Goal: Information Seeking & Learning: Learn about a topic

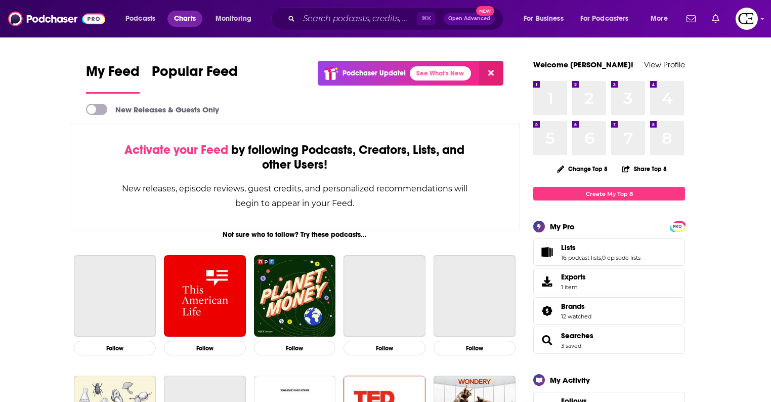
click at [189, 18] on span "Charts" at bounding box center [185, 19] width 22 height 14
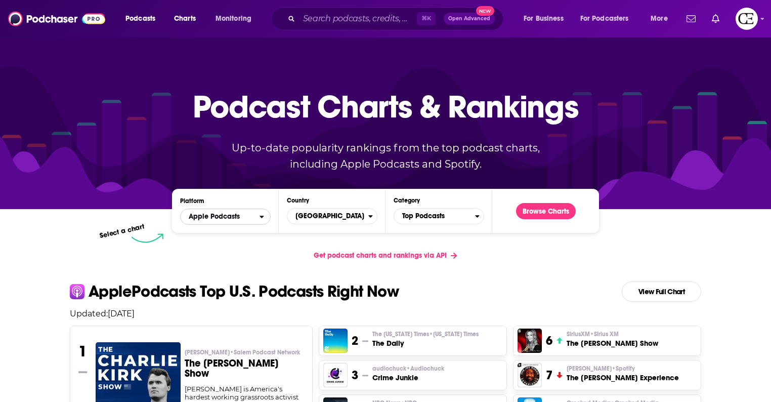
click at [223, 216] on span "Apple Podcasts" at bounding box center [214, 216] width 51 height 7
click at [420, 216] on span "Top Podcasts" at bounding box center [434, 215] width 81 height 17
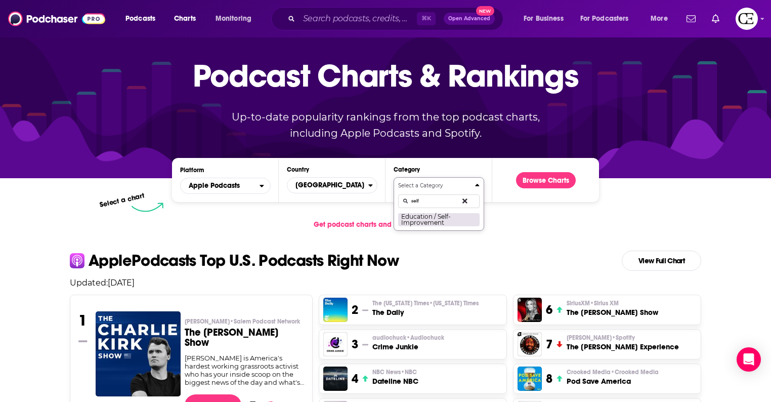
type input "self"
click at [441, 223] on button "Education / Self-Improvement" at bounding box center [438, 220] width 81 height 14
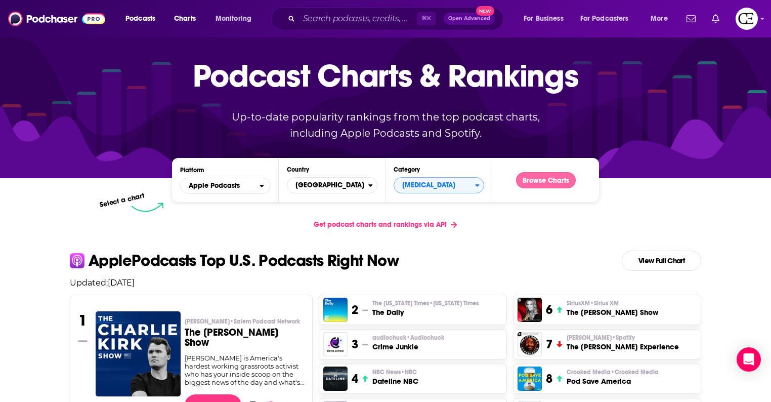
click at [525, 183] on button "Browse Charts" at bounding box center [546, 180] width 60 height 16
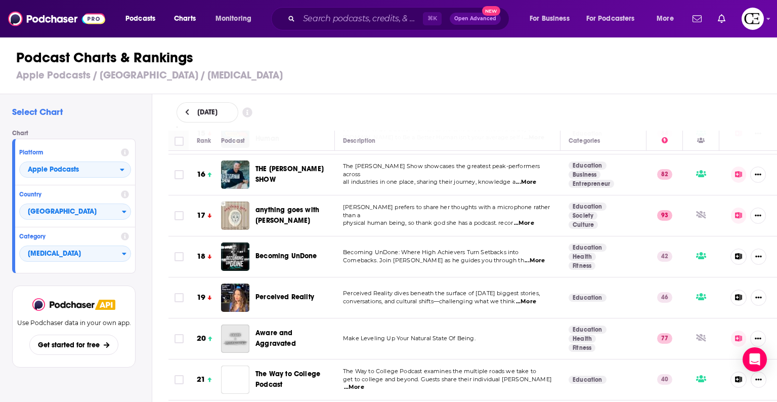
scroll to position [683, 0]
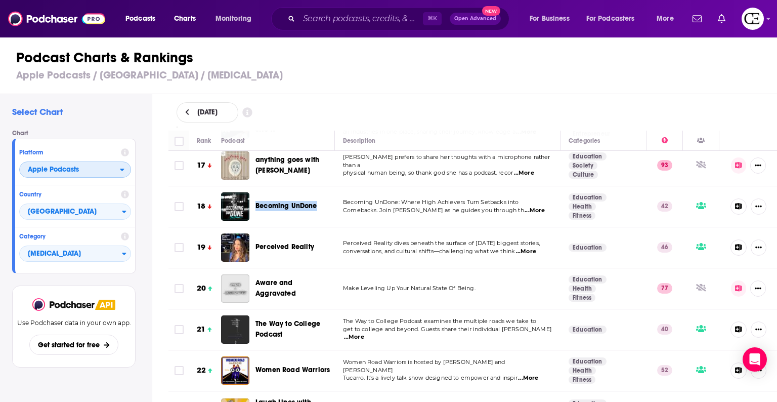
click at [95, 174] on span "Apple Podcasts" at bounding box center [70, 169] width 100 height 17
click at [97, 196] on div "Spotify" at bounding box center [75, 200] width 104 height 12
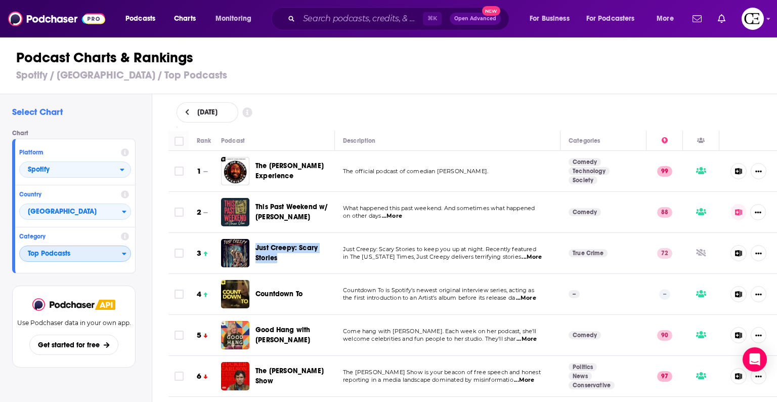
click at [112, 251] on span "Top Podcasts" at bounding box center [71, 253] width 102 height 17
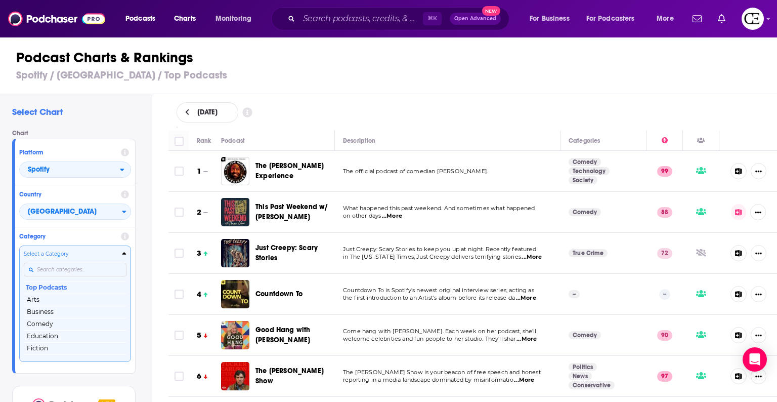
click at [99, 265] on input "Categories" at bounding box center [75, 270] width 103 height 14
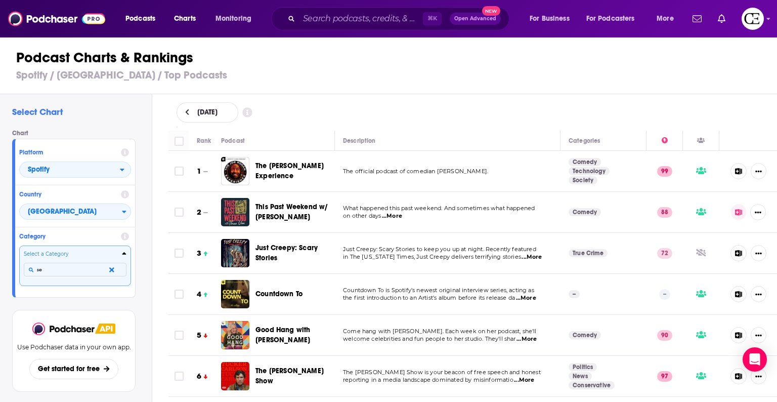
type input "s"
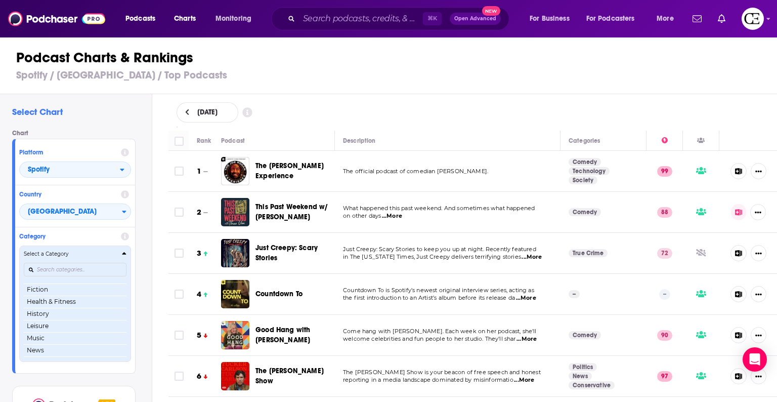
scroll to position [60, 0]
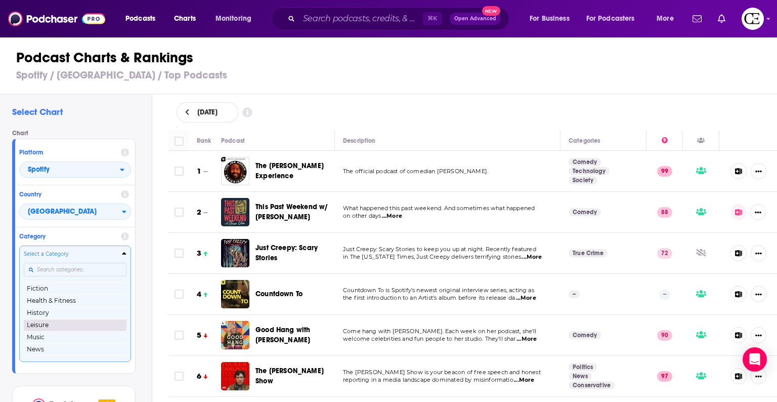
click at [59, 321] on button "Leisure" at bounding box center [75, 325] width 103 height 12
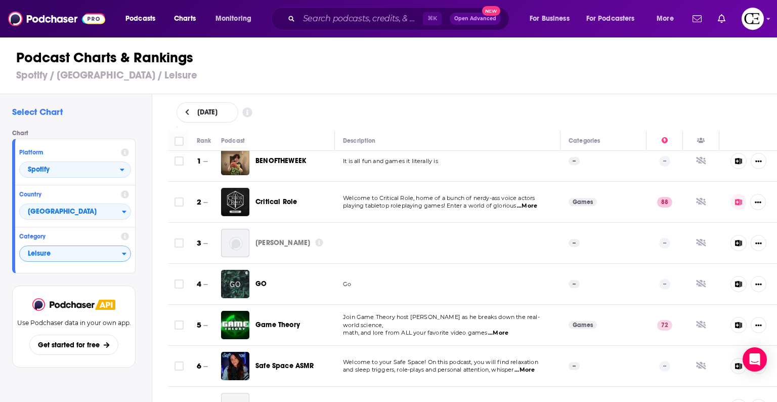
scroll to position [15, 0]
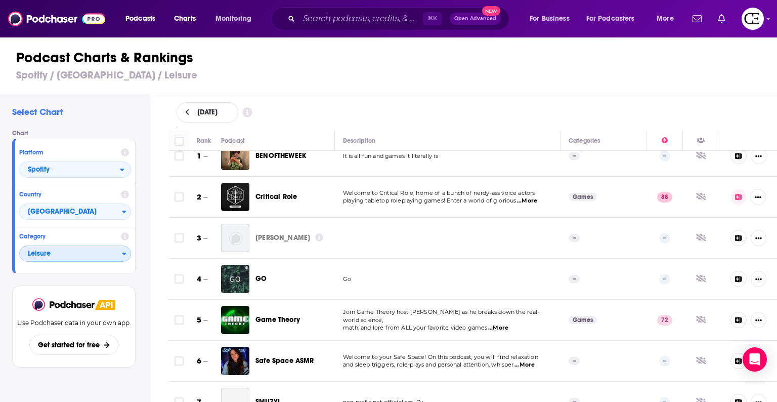
click at [74, 257] on span "Leisure" at bounding box center [71, 253] width 102 height 17
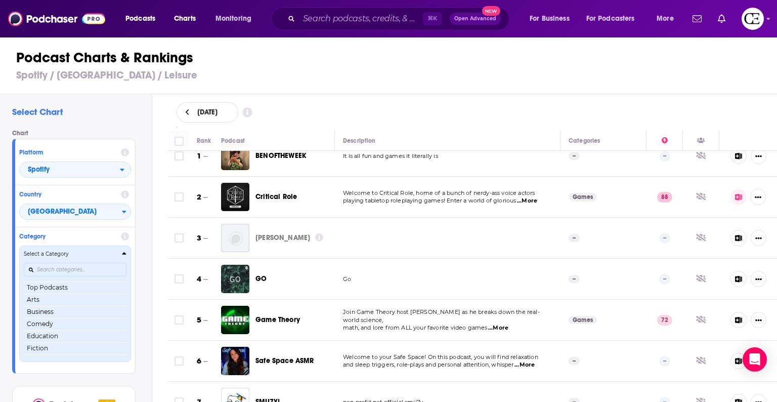
scroll to position [0, 0]
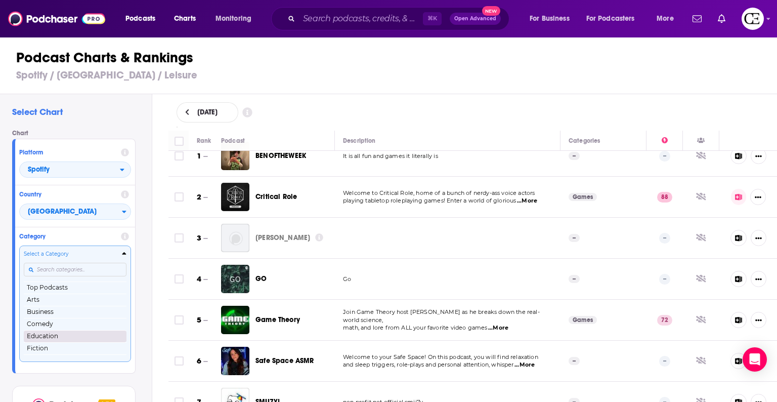
click at [77, 334] on button "Education" at bounding box center [75, 336] width 103 height 12
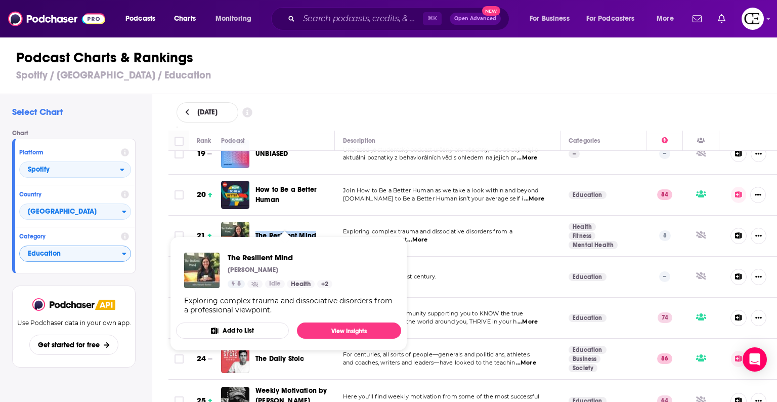
scroll to position [773, 0]
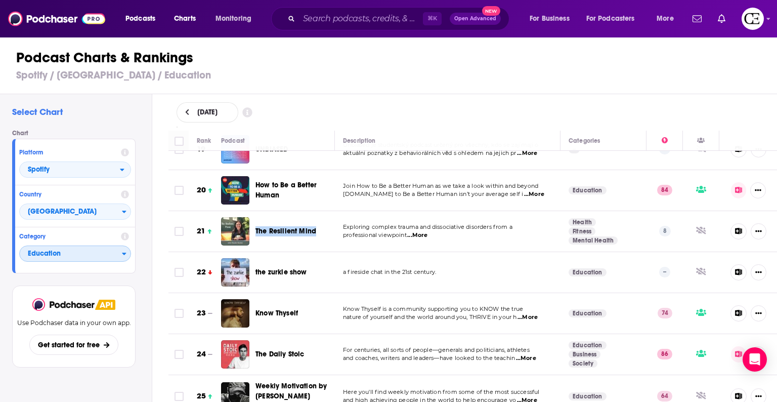
click at [120, 249] on span "Education" at bounding box center [71, 253] width 102 height 17
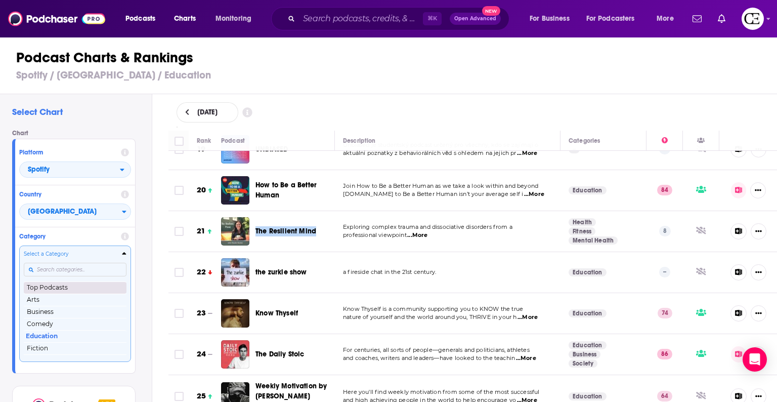
click at [81, 291] on button "Top Podcasts" at bounding box center [75, 287] width 103 height 12
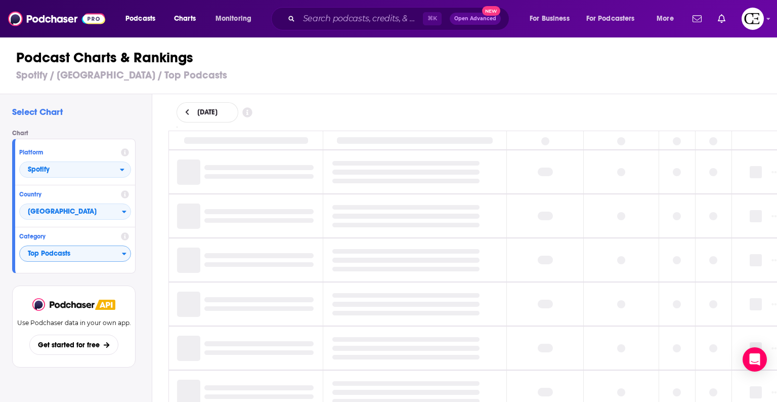
click at [217, 112] on span "[DATE]" at bounding box center [207, 112] width 20 height 7
select select "8"
click at [205, 175] on button "1" at bounding box center [206, 173] width 14 height 14
click at [312, 108] on div "September 1, 2025 September 2025 Month: June July August September September Ye…" at bounding box center [473, 112] width 593 height 20
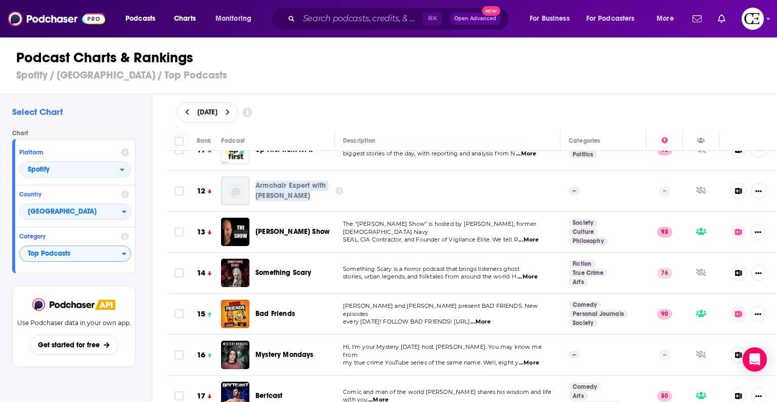
scroll to position [435, 0]
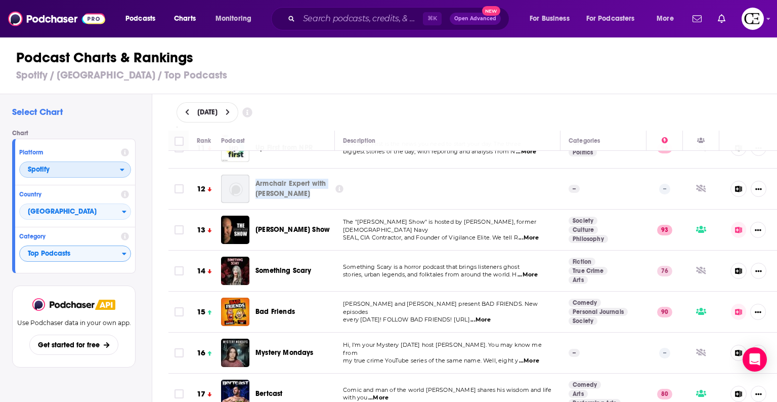
click at [81, 174] on span "Spotify" at bounding box center [70, 169] width 100 height 17
click at [87, 192] on div "Apple Podcasts" at bounding box center [75, 188] width 104 height 12
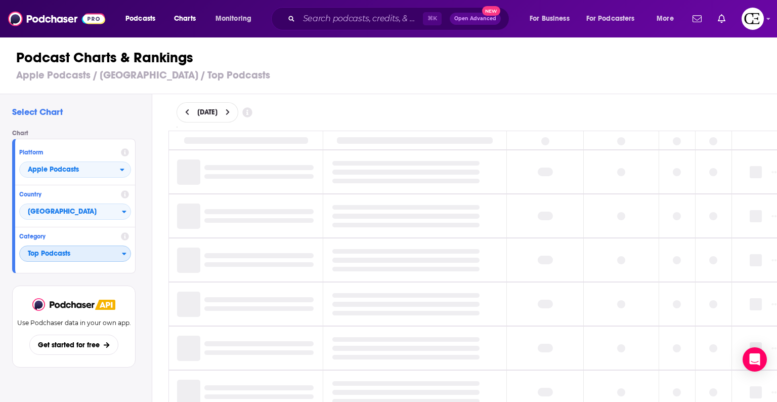
click at [105, 258] on span "Top Podcasts" at bounding box center [71, 253] width 102 height 17
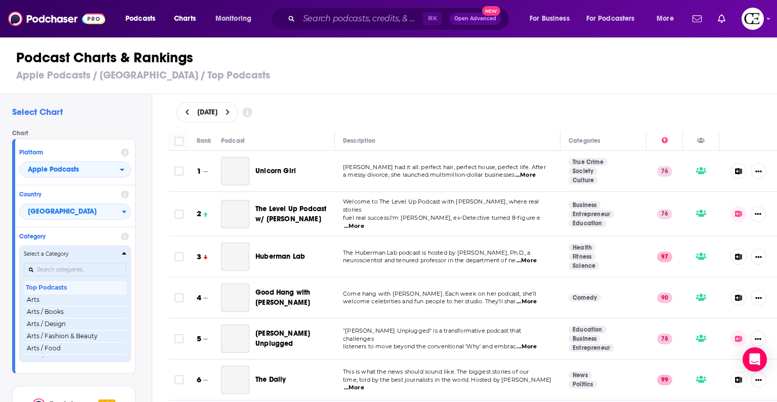
click at [111, 253] on h4 "Select a Category" at bounding box center [71, 253] width 94 height 5
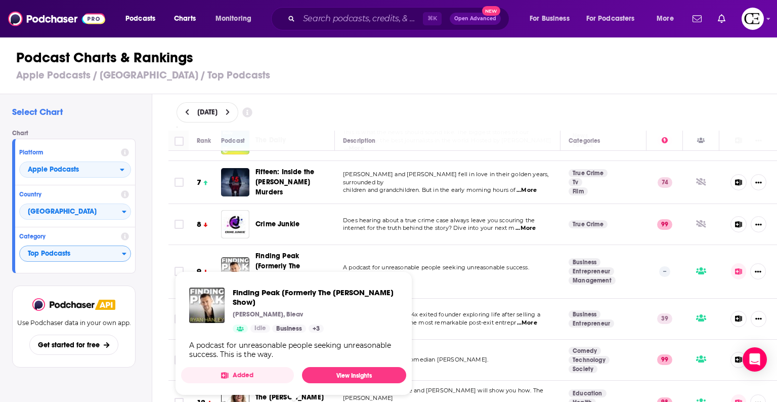
scroll to position [240, 0]
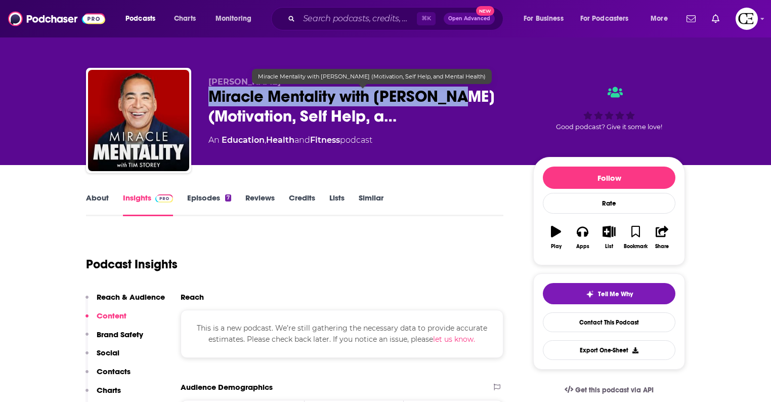
drag, startPoint x: 210, startPoint y: 98, endPoint x: 467, endPoint y: 94, distance: 257.1
click at [467, 94] on span "Miracle Mentality with Tim Storey (Motivation, Self Help, a…" at bounding box center [362, 106] width 309 height 39
copy h2 "Miracle Mentality with Tim Storey"
click at [382, 99] on span "Miracle Mentality with Tim Storey (Motivation, Self Help, a…" at bounding box center [362, 106] width 309 height 39
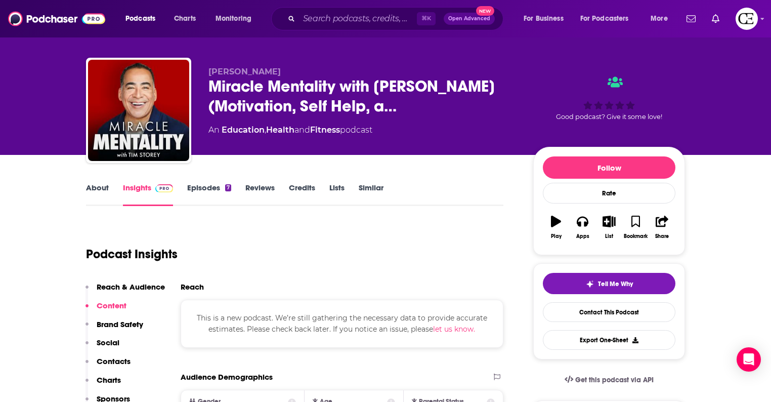
scroll to position [19, 0]
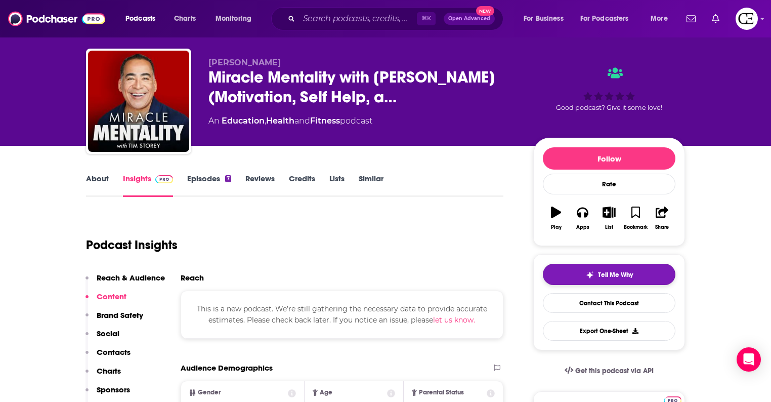
click at [600, 269] on button "Tell Me Why" at bounding box center [609, 274] width 133 height 21
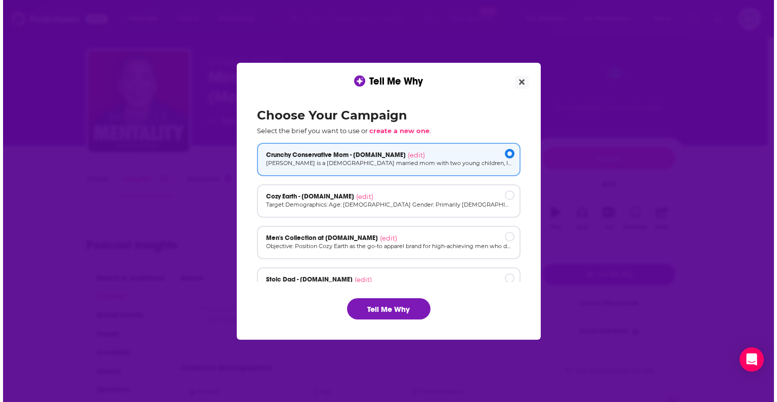
scroll to position [0, 0]
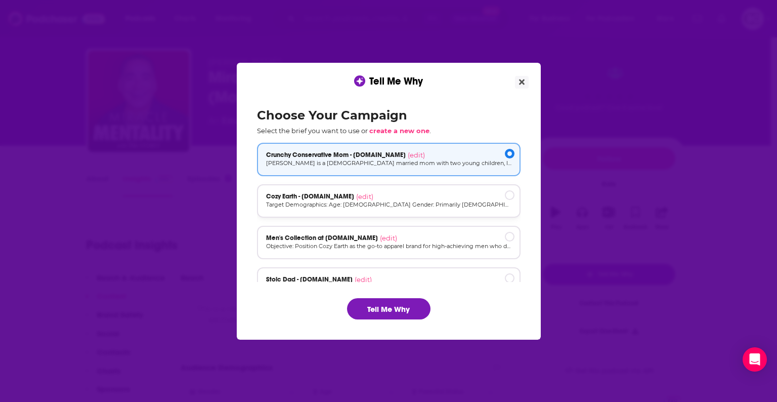
click at [443, 192] on div "Cozy Earth - cozyearth.com (edit)" at bounding box center [388, 196] width 245 height 8
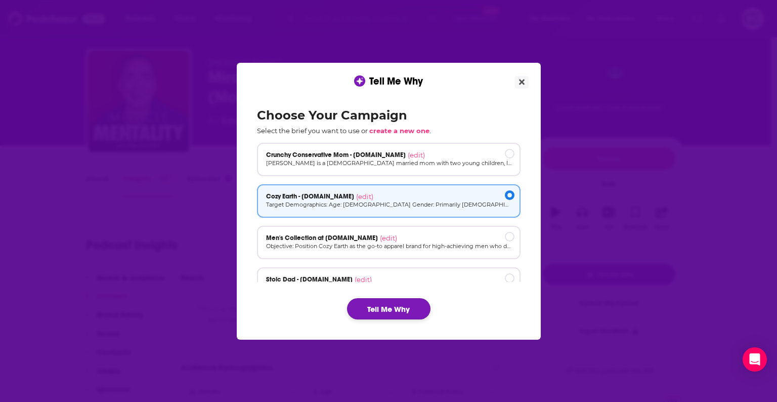
click at [411, 303] on button "Tell Me Why" at bounding box center [388, 308] width 83 height 21
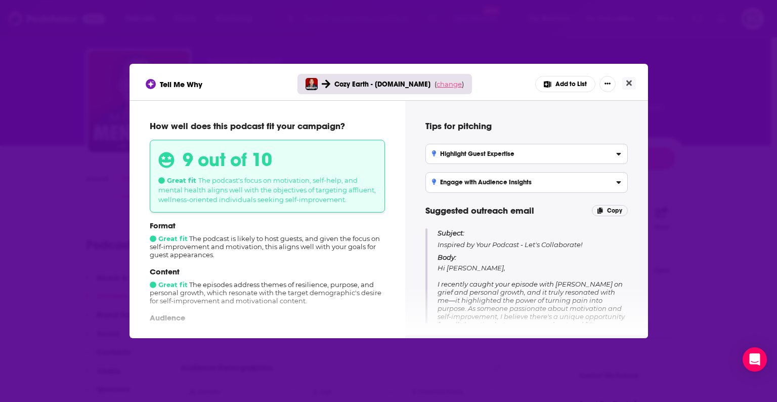
click at [445, 85] on span "change" at bounding box center [449, 84] width 25 height 8
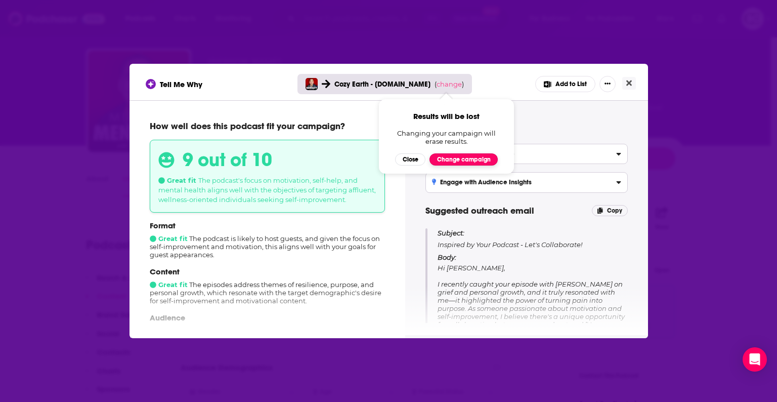
click at [454, 159] on button "Change campaign" at bounding box center [464, 159] width 68 height 12
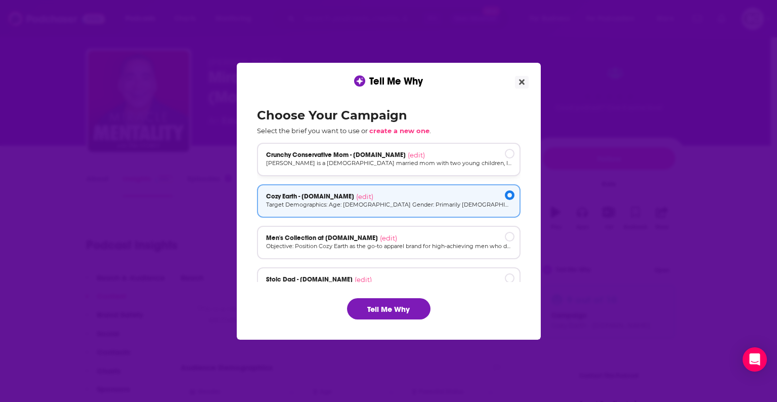
click at [363, 154] on span "Crunchy Conservative Mom - [DOMAIN_NAME]" at bounding box center [336, 155] width 140 height 8
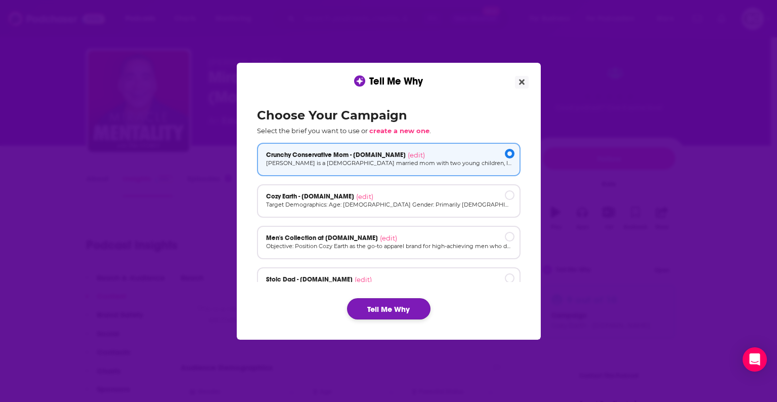
click at [375, 306] on button "Tell Me Why" at bounding box center [388, 308] width 83 height 21
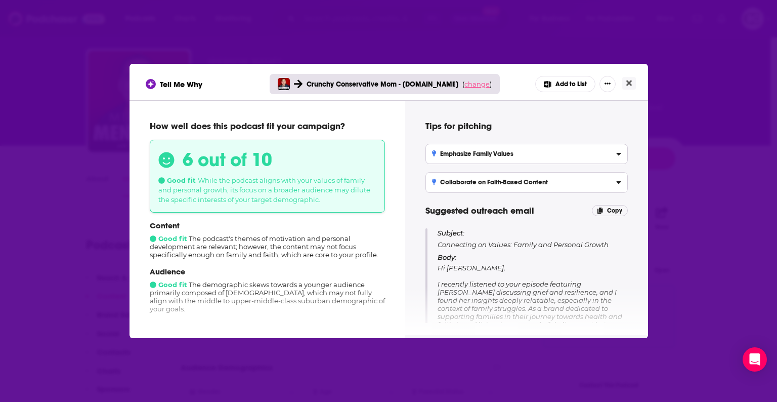
click at [465, 87] on span "change" at bounding box center [477, 84] width 25 height 8
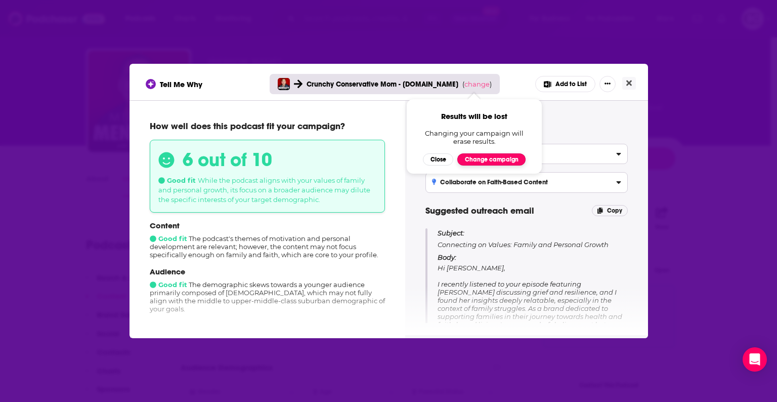
click at [480, 159] on button "Change campaign" at bounding box center [491, 159] width 68 height 12
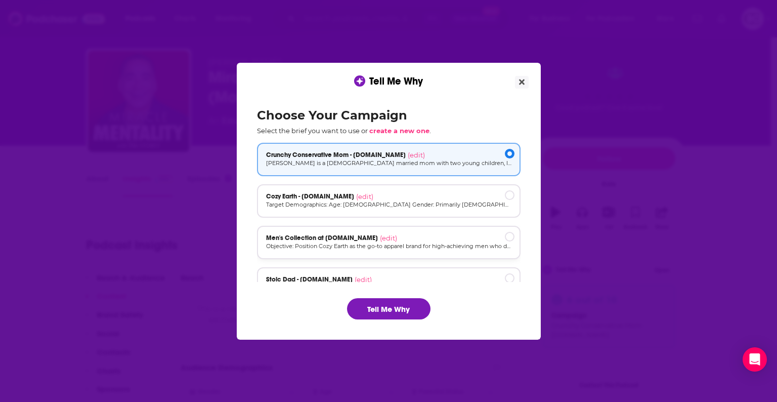
click at [411, 249] on p "Objective: Position Cozy Earth as the go-to apparel brand for high-achieving me…" at bounding box center [388, 246] width 245 height 9
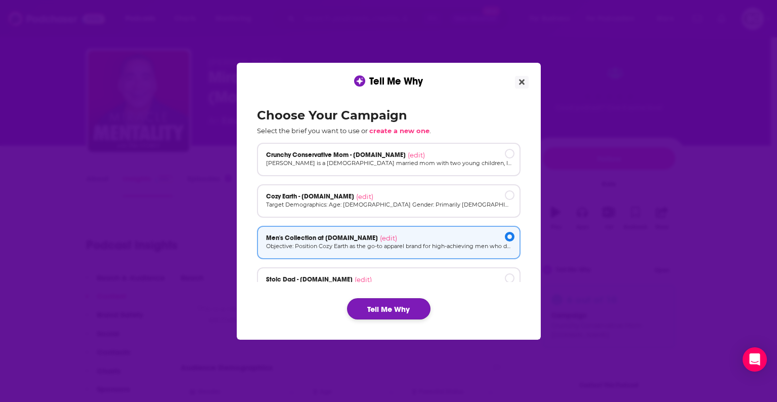
click at [391, 315] on button "Tell Me Why" at bounding box center [388, 308] width 83 height 21
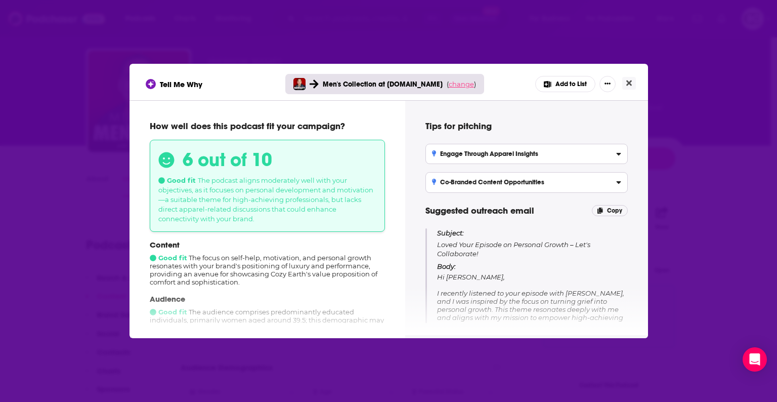
click at [452, 87] on span "change" at bounding box center [461, 84] width 25 height 8
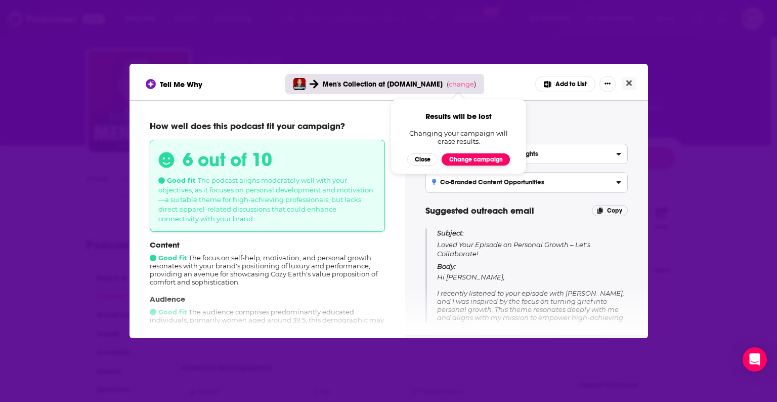
click at [457, 161] on button "Change campaign" at bounding box center [476, 159] width 68 height 12
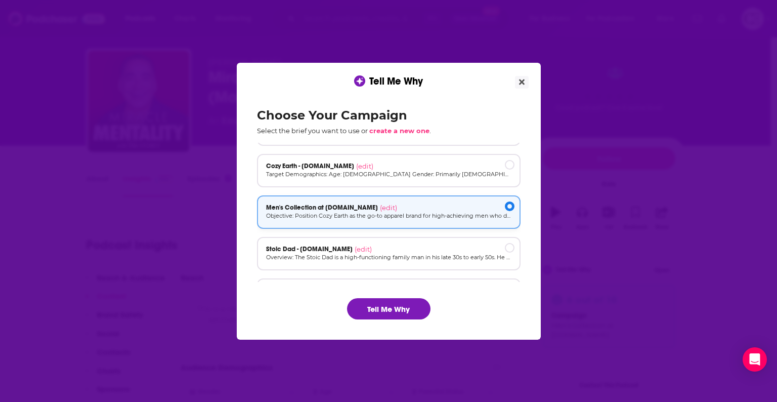
scroll to position [68, 0]
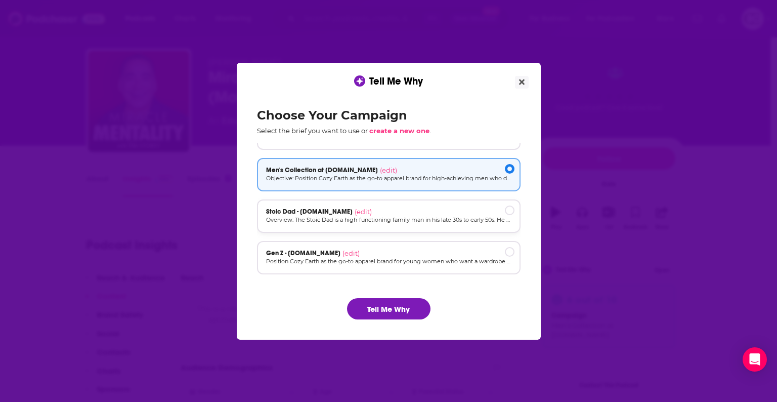
click at [414, 208] on div "Stoic Dad - cozyearth.com (edit)" at bounding box center [388, 211] width 245 height 8
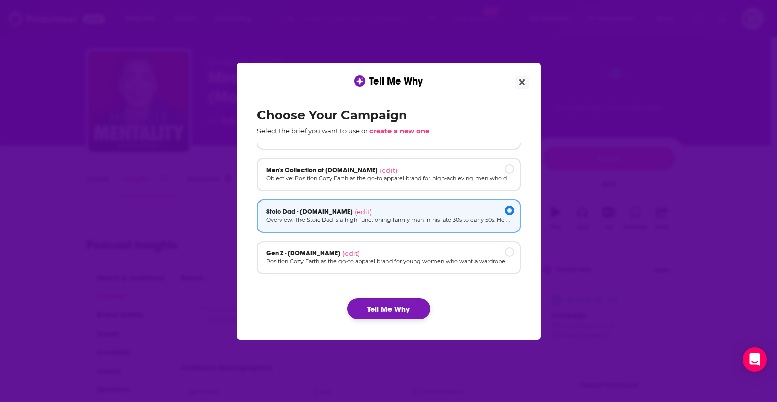
click at [408, 309] on button "Tell Me Why" at bounding box center [388, 308] width 83 height 21
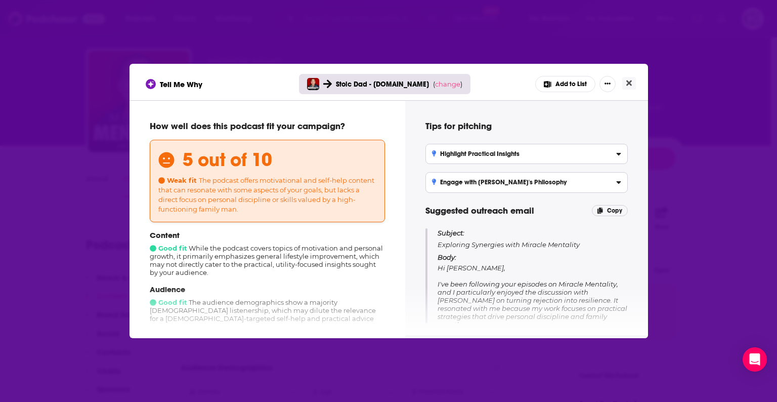
scroll to position [135, 0]
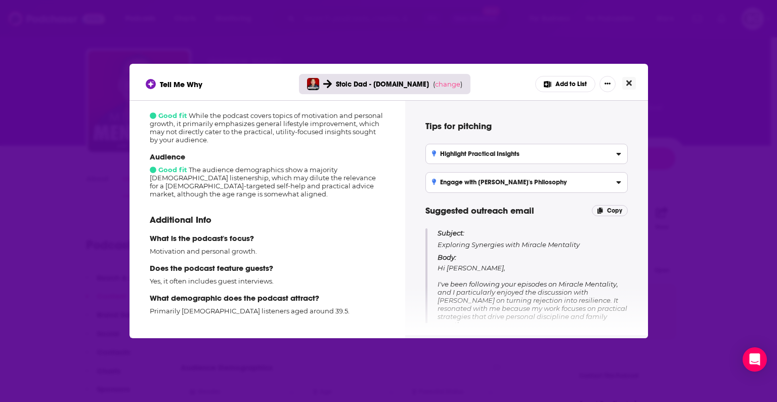
click at [632, 85] on icon "Close" at bounding box center [629, 83] width 6 height 6
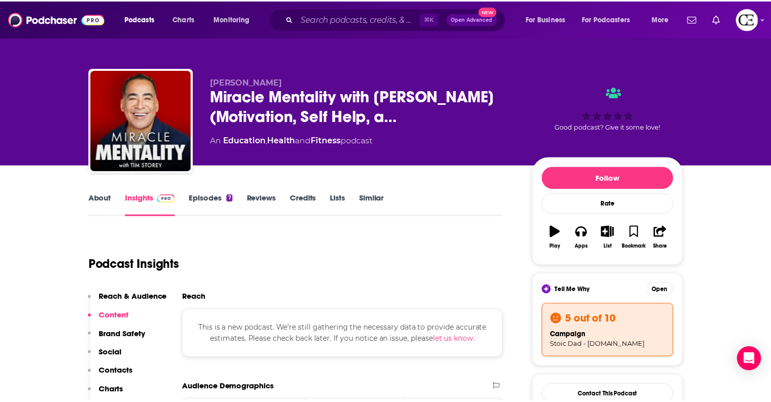
scroll to position [19, 0]
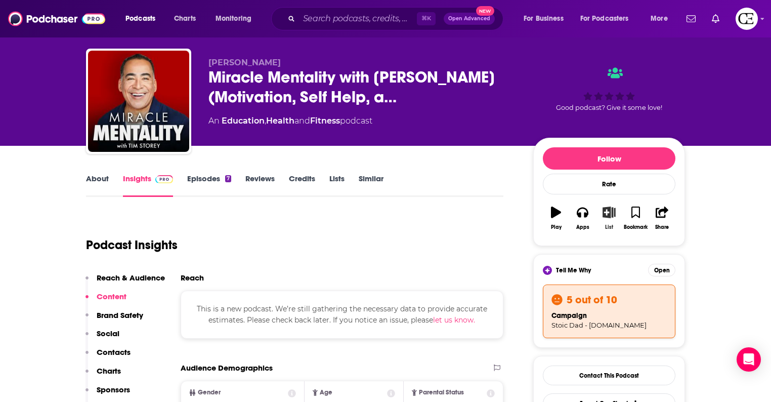
click at [605, 214] on icon "button" at bounding box center [609, 211] width 13 height 11
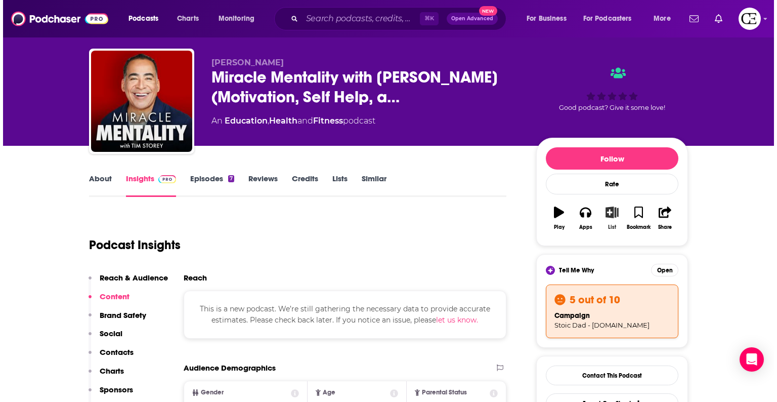
scroll to position [0, 0]
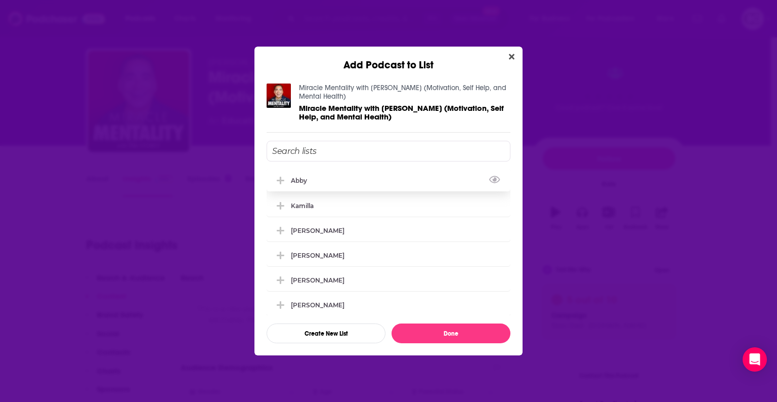
click at [283, 181] on icon "Add Podcast To List" at bounding box center [281, 180] width 8 height 9
click at [423, 329] on button "Done" at bounding box center [451, 333] width 119 height 20
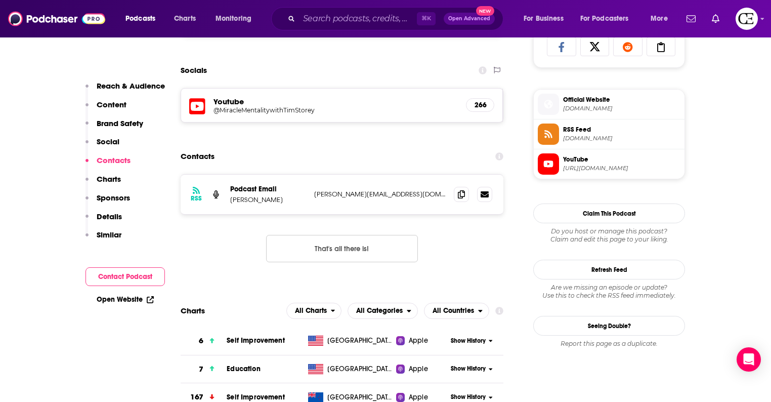
scroll to position [762, 0]
click at [463, 191] on icon at bounding box center [461, 193] width 7 height 8
click at [199, 102] on icon at bounding box center [197, 106] width 16 height 19
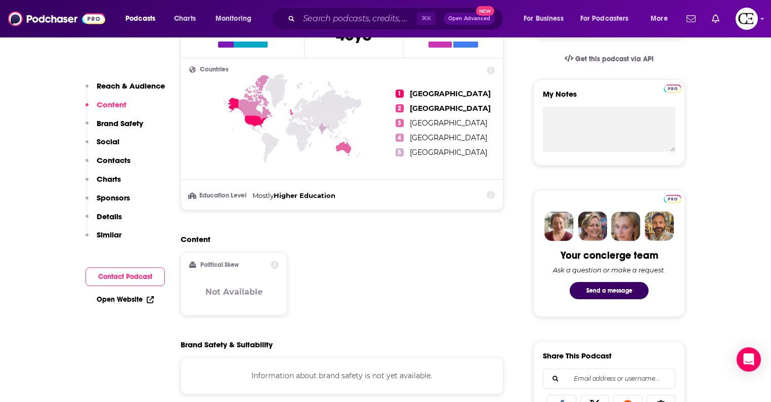
scroll to position [795, 0]
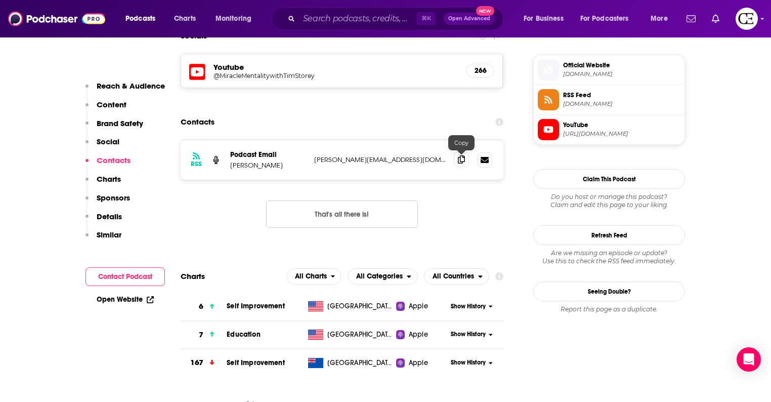
click at [463, 162] on icon at bounding box center [461, 159] width 7 height 8
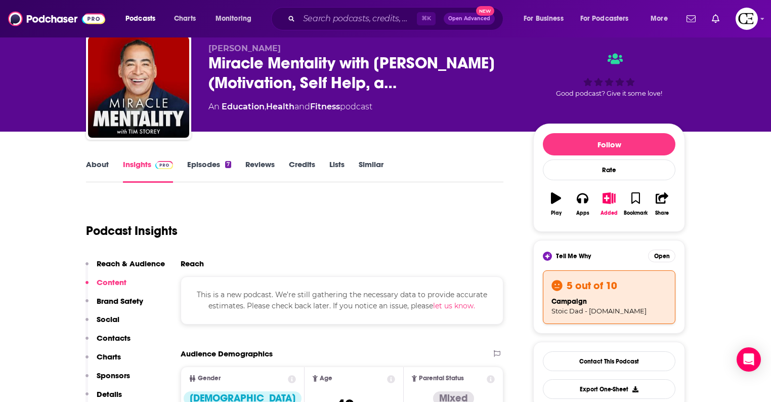
scroll to position [0, 0]
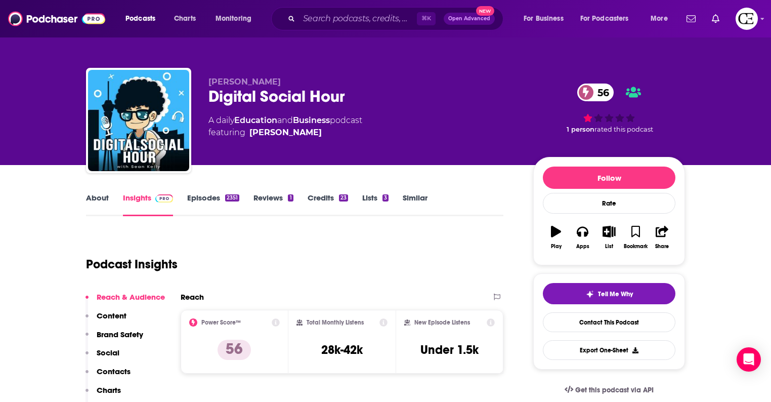
click at [273, 103] on div "Digital Social Hour 56" at bounding box center [362, 97] width 309 height 20
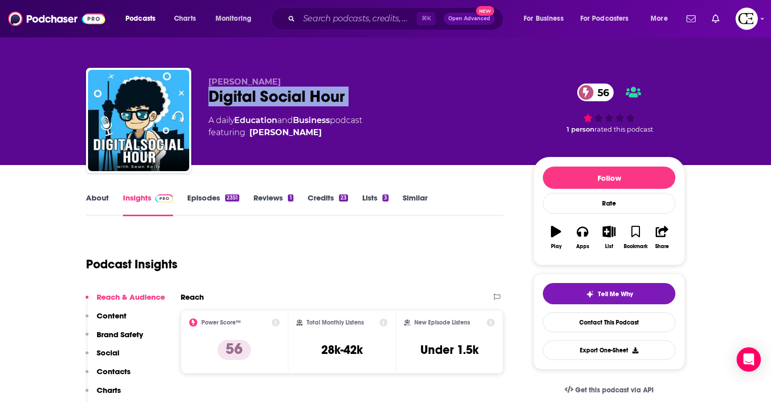
click at [273, 103] on div "Digital Social Hour 56" at bounding box center [362, 97] width 309 height 20
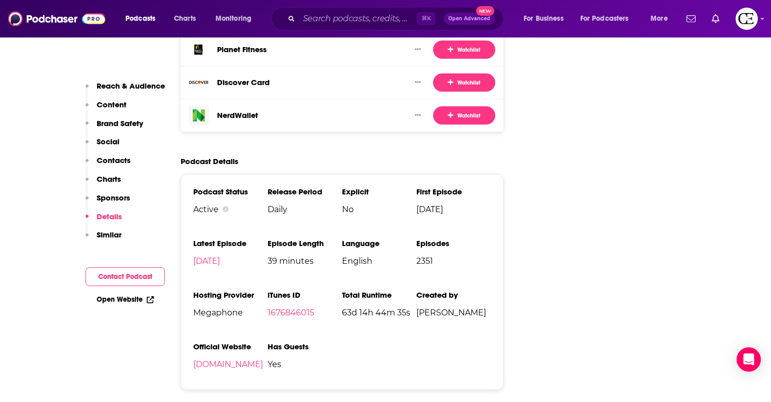
scroll to position [1847, 0]
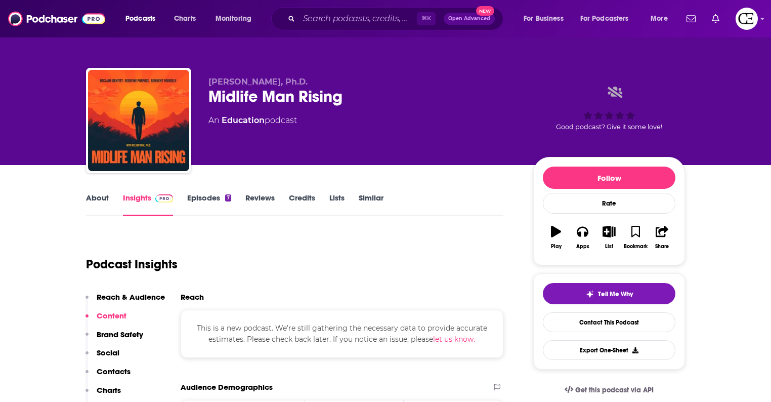
click at [252, 97] on div "Midlife Man Rising" at bounding box center [362, 97] width 309 height 20
click at [251, 97] on div "Midlife Man Rising" at bounding box center [362, 97] width 309 height 20
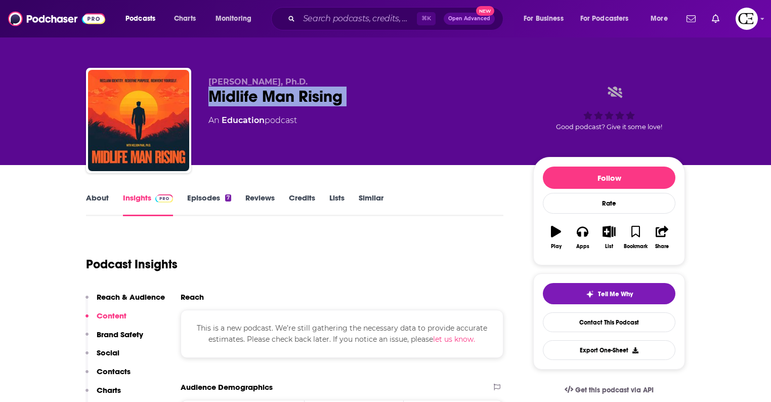
click at [251, 97] on div "Midlife Man Rising" at bounding box center [362, 97] width 309 height 20
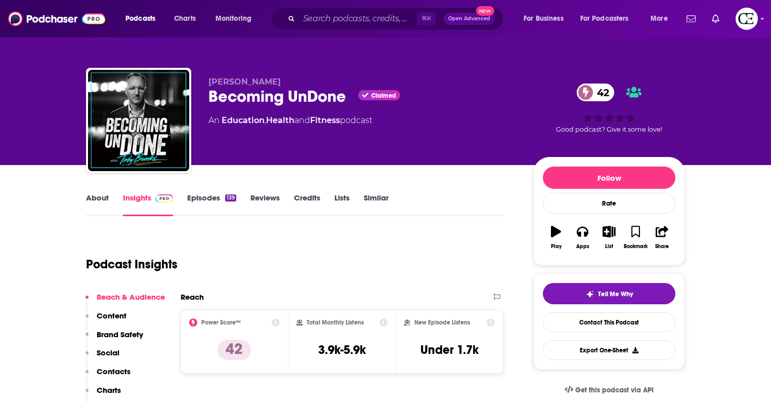
click at [246, 101] on div "Becoming UnDone Claimed 42" at bounding box center [362, 97] width 309 height 20
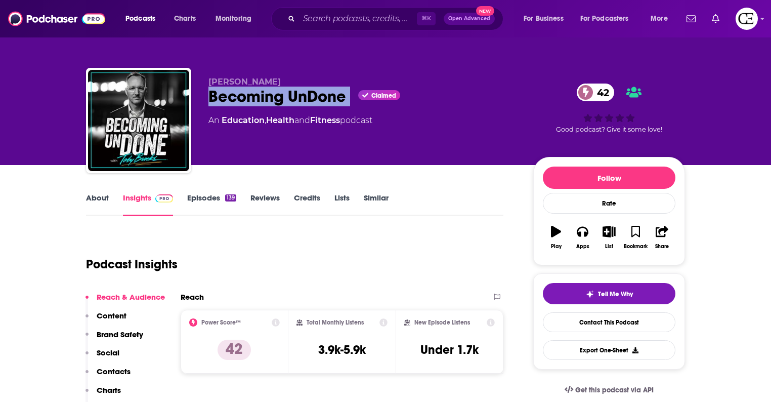
click at [246, 101] on div "Becoming UnDone Claimed 42" at bounding box center [362, 97] width 309 height 20
copy div "Becoming UnDone"
click at [571, 296] on button "Tell Me Why" at bounding box center [609, 293] width 133 height 21
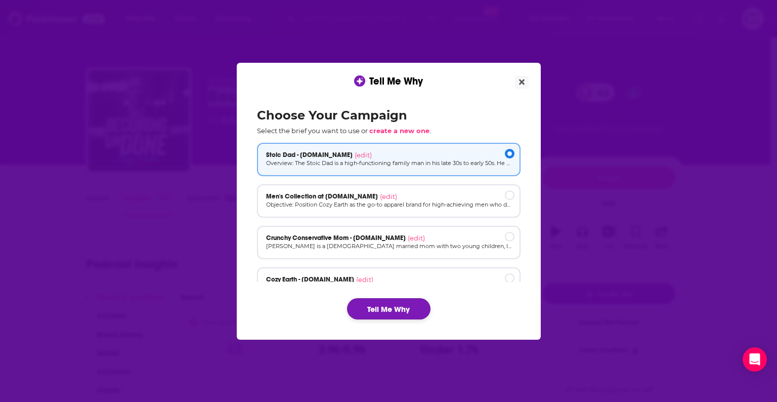
click at [399, 307] on button "Tell Me Why" at bounding box center [388, 308] width 83 height 21
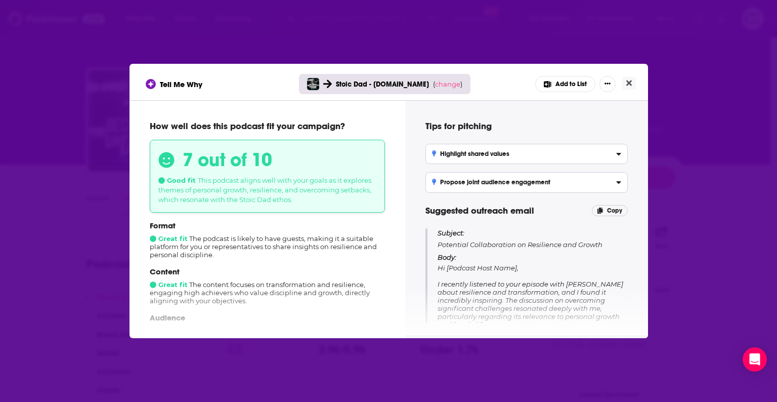
click at [296, 246] on div "Format Great fit The podcast is likely to have guests, making it a suitable pla…" at bounding box center [267, 240] width 235 height 38
click at [451, 83] on span "change" at bounding box center [447, 84] width 25 height 8
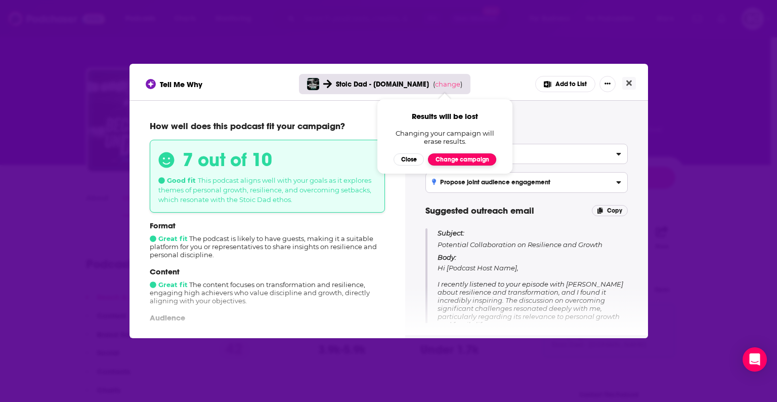
click at [443, 159] on button "Change campaign" at bounding box center [462, 159] width 68 height 12
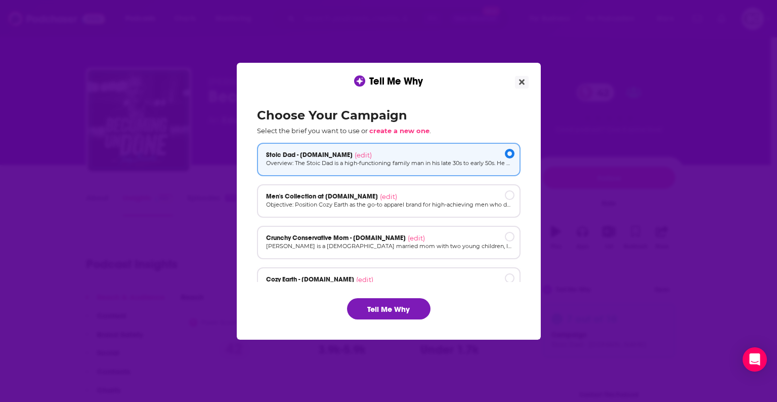
click at [421, 274] on div "Cozy Earth - cozyearth.com (edit) Target Demographics: Age: 30-55 Gender: Prima…" at bounding box center [389, 283] width 264 height 33
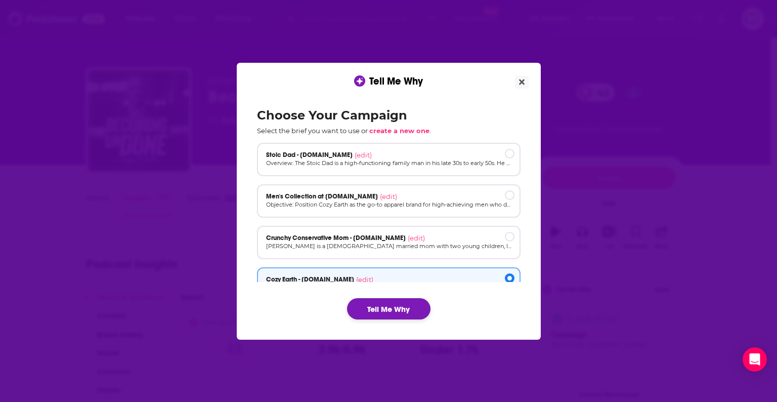
click at [414, 309] on button "Tell Me Why" at bounding box center [388, 308] width 83 height 21
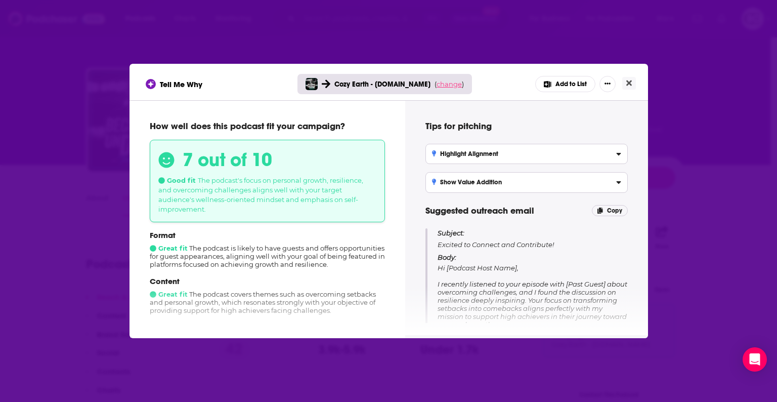
click at [442, 85] on span "change" at bounding box center [449, 84] width 25 height 8
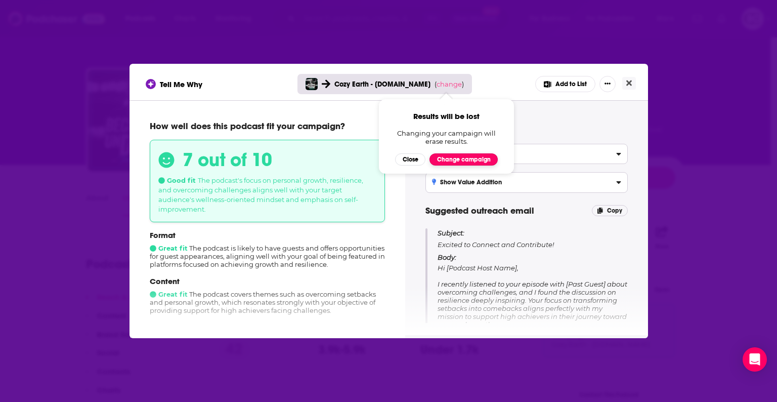
click at [434, 157] on button "Change campaign" at bounding box center [464, 159] width 68 height 12
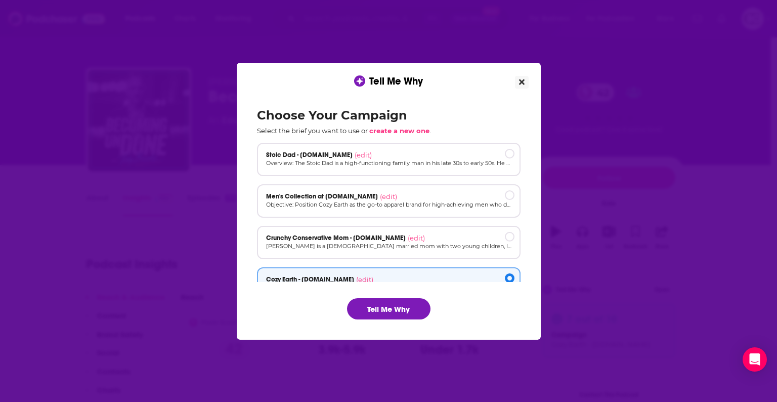
click at [519, 83] on icon "Close" at bounding box center [522, 82] width 6 height 6
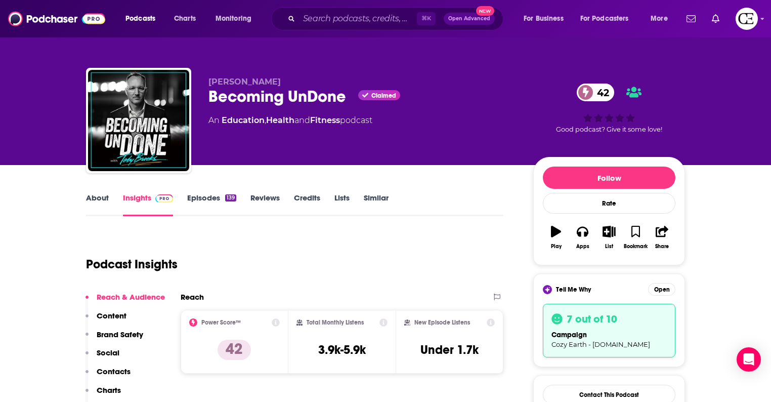
click at [276, 93] on div "Becoming UnDone Claimed 42" at bounding box center [362, 97] width 309 height 20
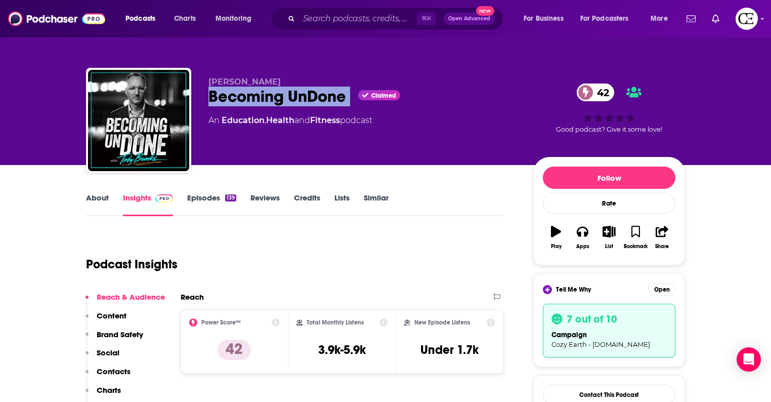
click at [276, 93] on div "Becoming UnDone Claimed 42" at bounding box center [362, 97] width 309 height 20
copy div "Becoming UnDone"
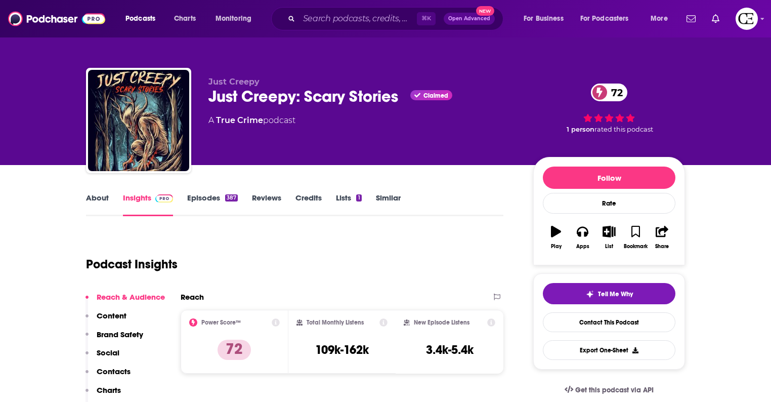
click at [223, 101] on div "Just Creepy: Scary Stories Claimed 72" at bounding box center [362, 97] width 309 height 20
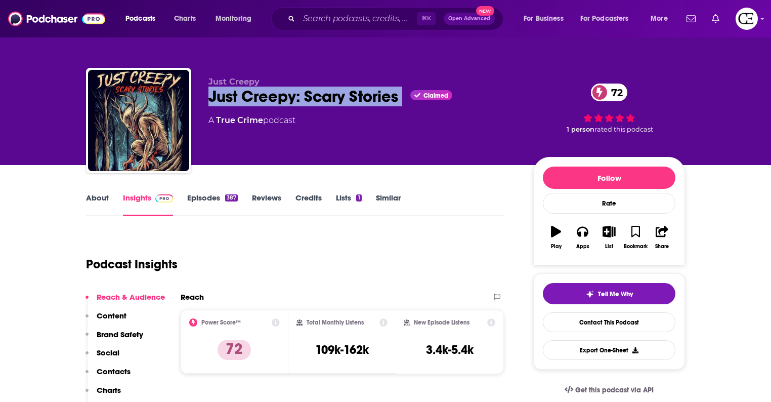
click at [223, 101] on div "Just Creepy: Scary Stories Claimed 72" at bounding box center [362, 97] width 309 height 20
copy div "Just Creepy: Scary Stories"
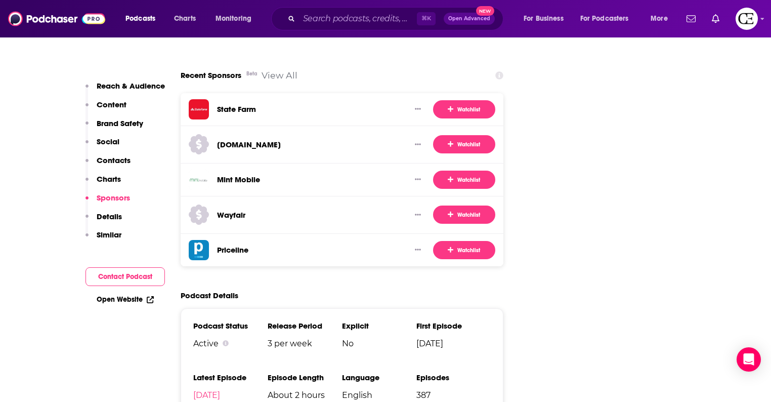
scroll to position [1734, 0]
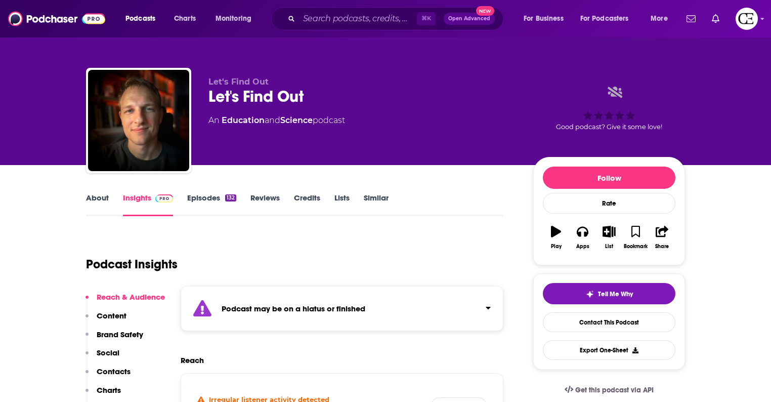
click at [255, 90] on div "Let's Find Out" at bounding box center [362, 97] width 309 height 20
copy div "Let's Find Out"
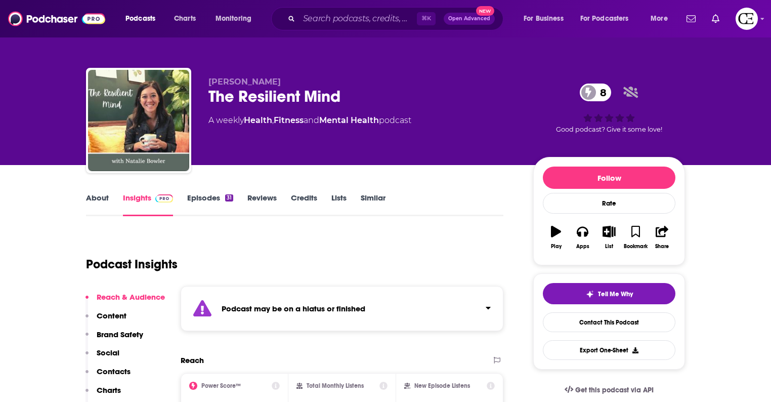
click at [248, 94] on div "The Resilient Mind 8" at bounding box center [362, 97] width 309 height 20
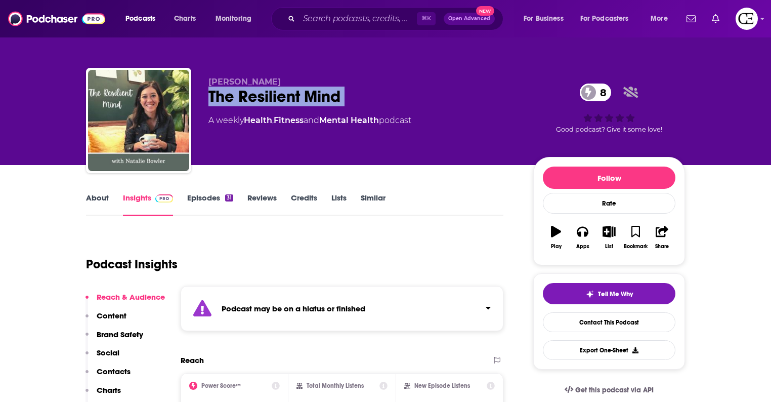
click at [248, 94] on div "The Resilient Mind 8" at bounding box center [362, 97] width 309 height 20
copy div "The Resilient Mind 8"
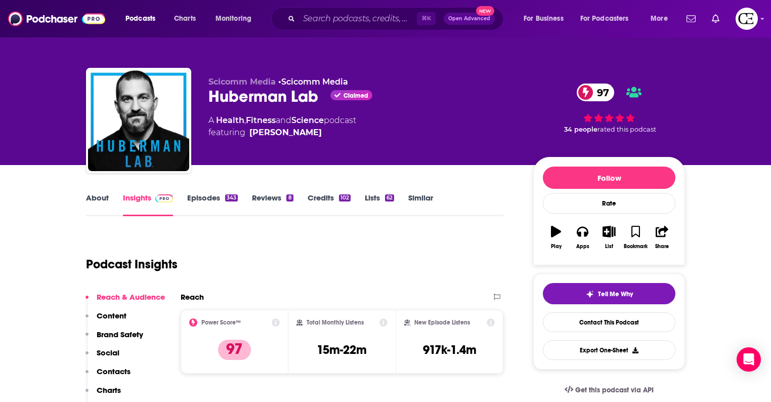
click at [256, 103] on div "Huberman Lab Claimed 97" at bounding box center [362, 97] width 309 height 20
copy div "Huberman Lab"
click at [633, 290] on button "Tell Me Why" at bounding box center [609, 293] width 133 height 21
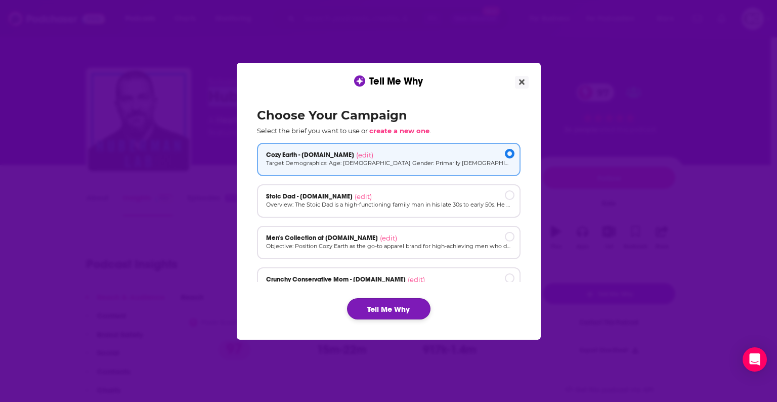
click at [396, 312] on button "Tell Me Why" at bounding box center [388, 308] width 83 height 21
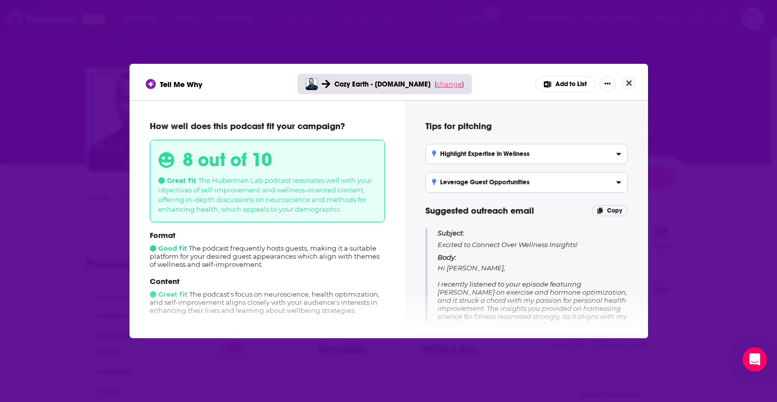
click at [440, 85] on span "change" at bounding box center [449, 84] width 25 height 8
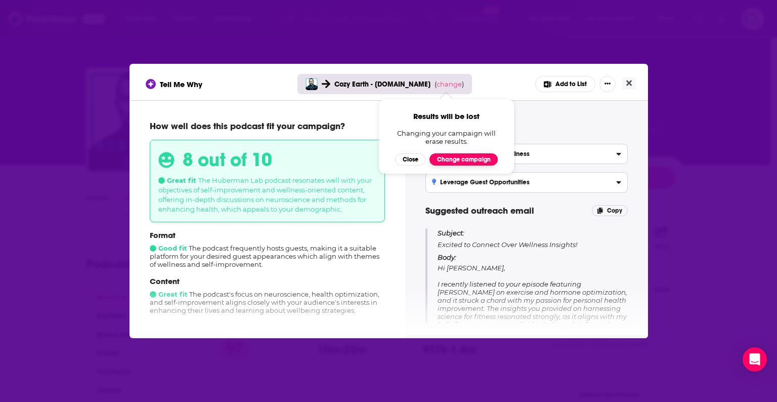
click at [455, 160] on button "Change campaign" at bounding box center [464, 159] width 68 height 12
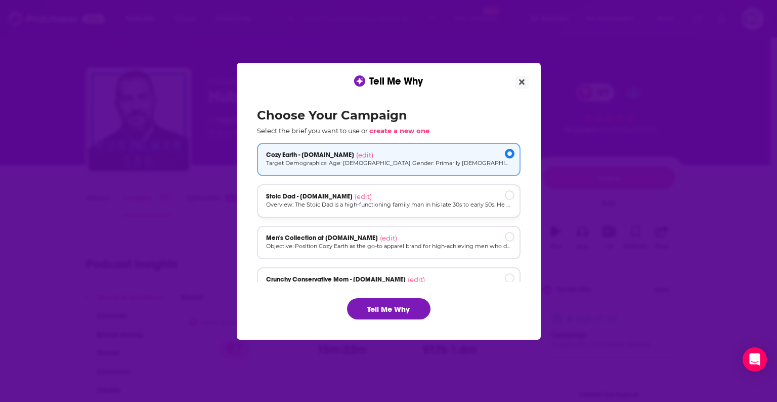
click at [438, 203] on p "Overview: The Stoic Dad is a high-functioning family man in his late 30s to ear…" at bounding box center [388, 204] width 245 height 9
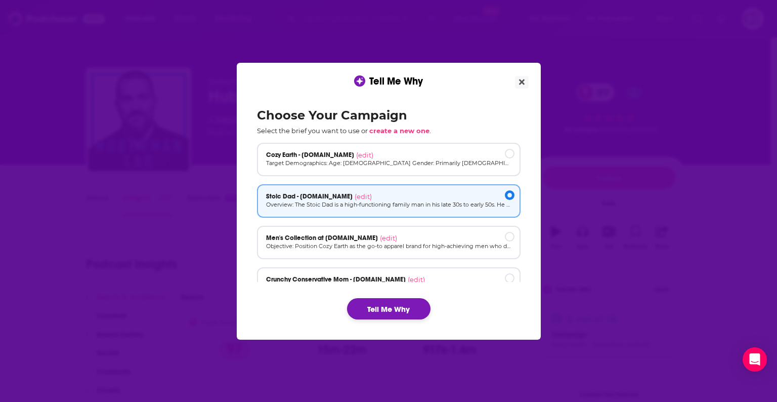
click at [398, 316] on button "Tell Me Why" at bounding box center [388, 308] width 83 height 21
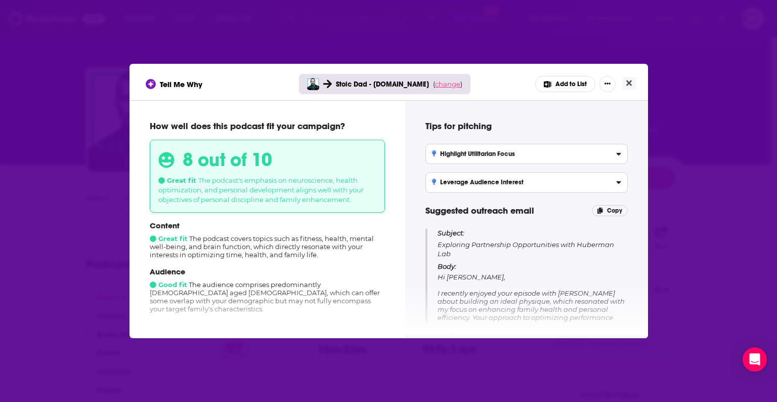
click at [446, 87] on span "change" at bounding box center [447, 84] width 25 height 8
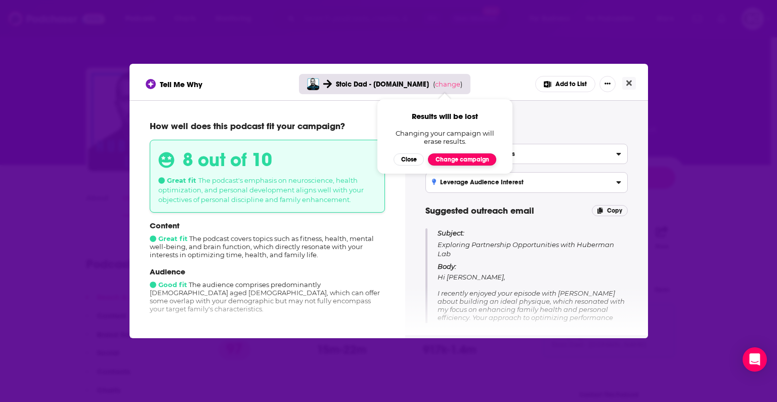
click at [442, 162] on button "Change campaign" at bounding box center [462, 159] width 68 height 12
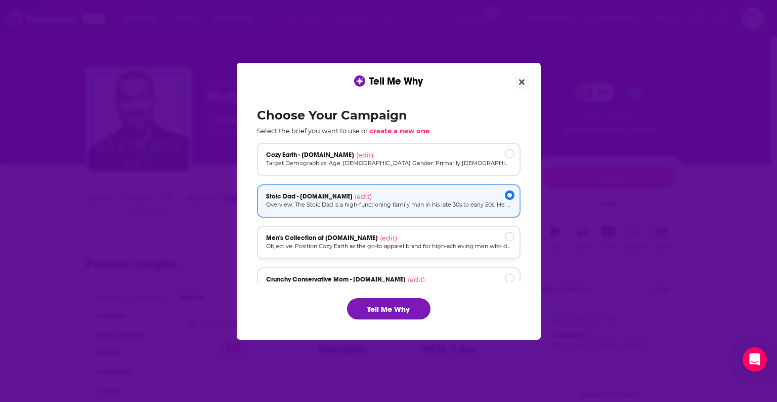
click at [431, 238] on div "Men's Collection at cozyearth.com (edit)" at bounding box center [388, 238] width 245 height 8
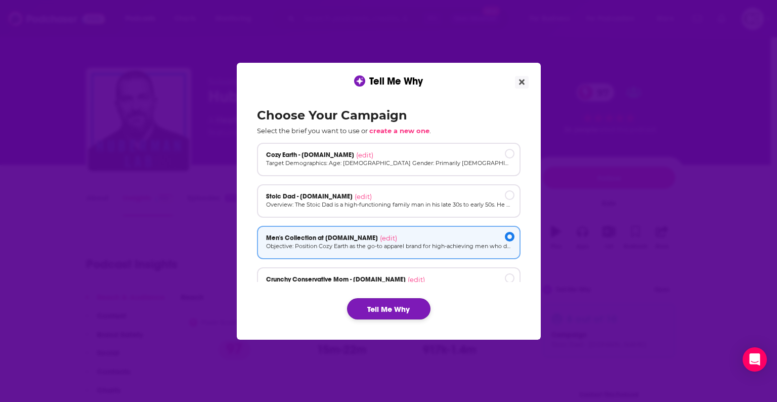
click at [422, 315] on button "Tell Me Why" at bounding box center [388, 308] width 83 height 21
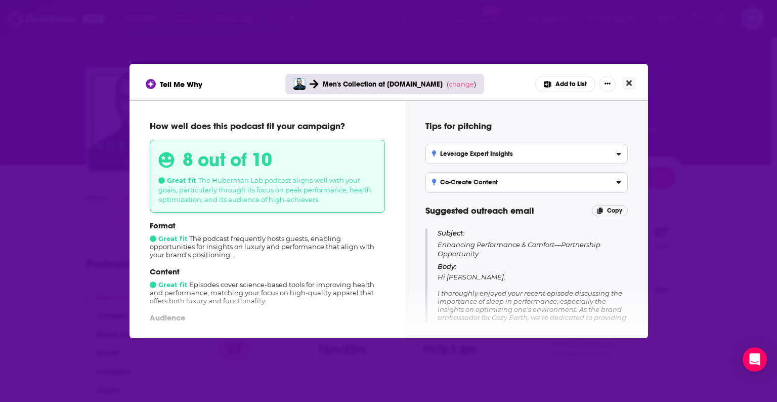
click at [633, 81] on button "Close" at bounding box center [629, 83] width 14 height 13
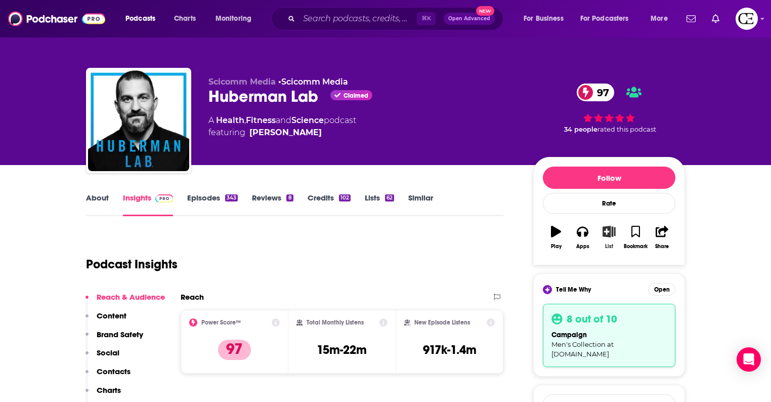
click at [606, 229] on icon "button" at bounding box center [609, 231] width 13 height 11
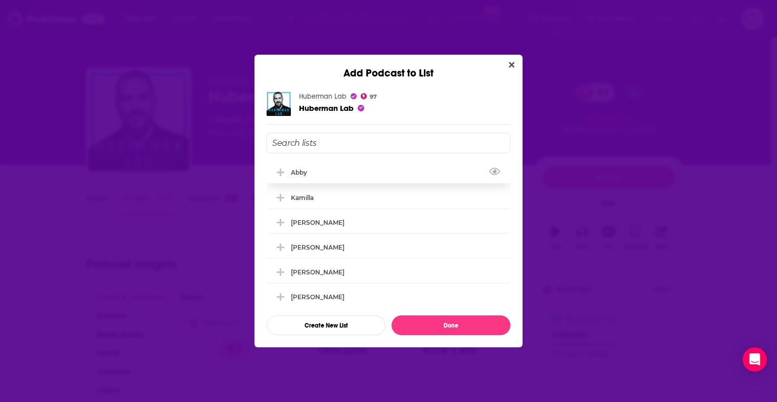
click at [278, 172] on icon "Add Podcast To List" at bounding box center [281, 173] width 8 height 8
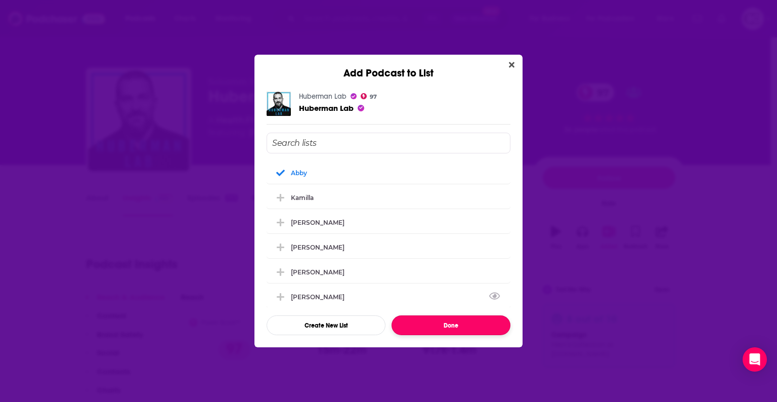
click at [437, 330] on button "Done" at bounding box center [451, 325] width 119 height 20
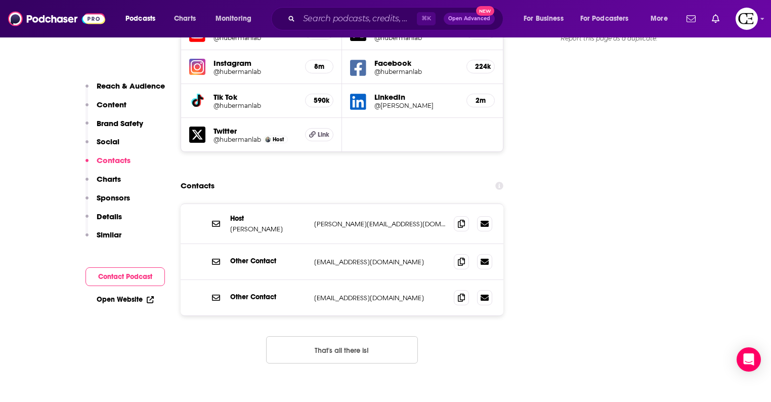
scroll to position [1200, 0]
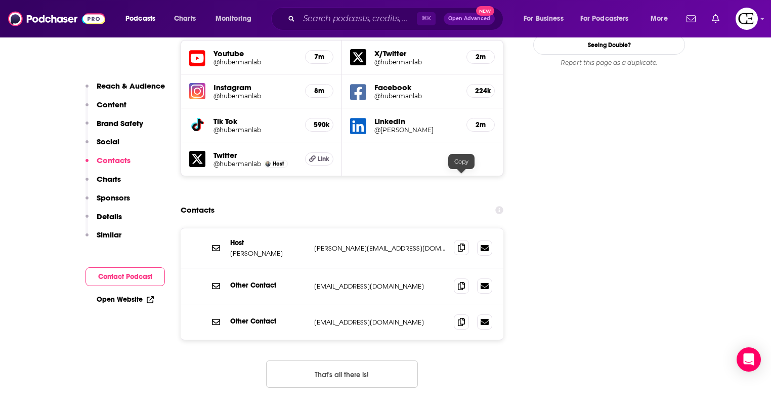
click at [463, 243] on icon at bounding box center [461, 247] width 7 height 8
click at [463, 281] on icon at bounding box center [461, 285] width 7 height 8
click at [463, 317] on icon at bounding box center [461, 321] width 7 height 8
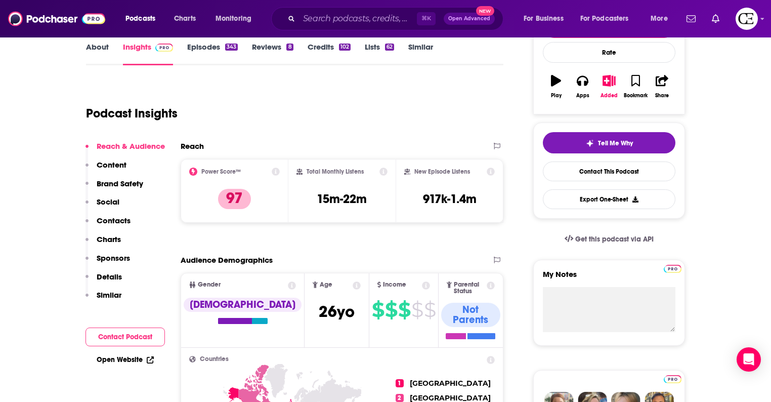
scroll to position [0, 0]
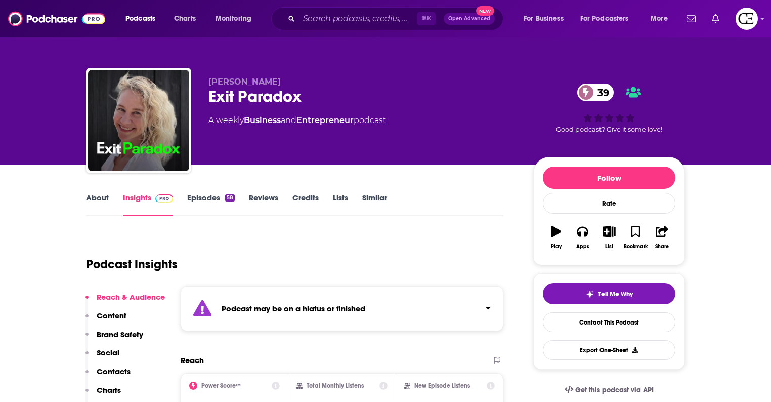
click at [241, 97] on div "Exit Paradox 39" at bounding box center [362, 97] width 309 height 20
copy div "Exit Paradox 39"
